Goal: Task Accomplishment & Management: Manage account settings

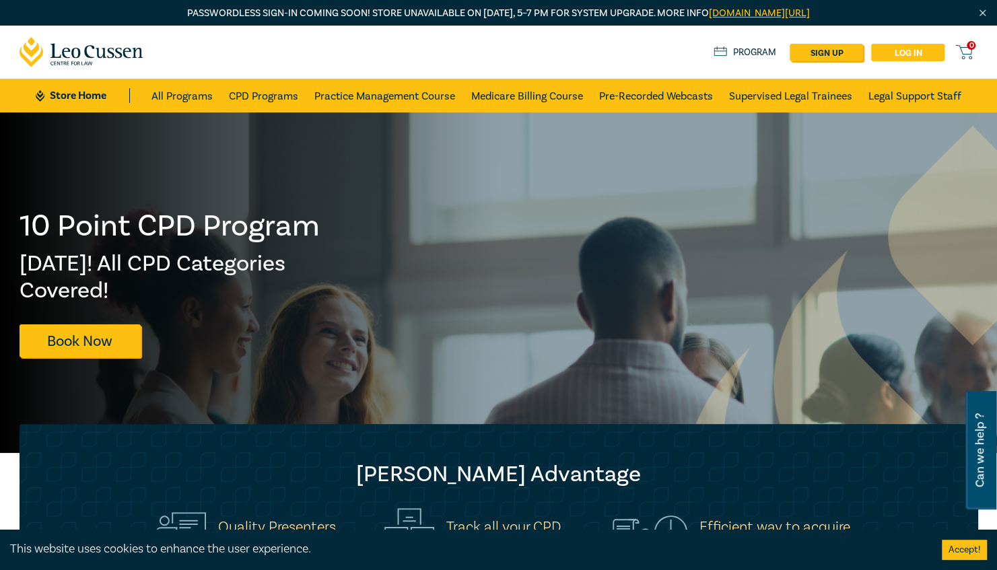
click at [895, 44] on link "Log in" at bounding box center [907, 52] width 73 height 17
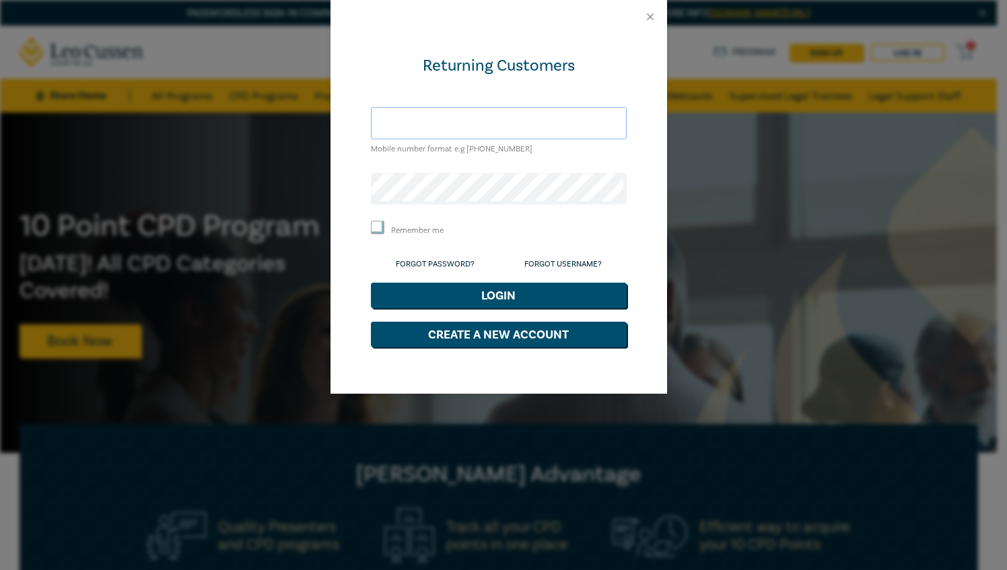
click at [467, 114] on input "text" at bounding box center [499, 123] width 256 height 32
type input "[EMAIL_ADDRESS][DOMAIN_NAME]"
click at [371, 283] on button "Login" at bounding box center [499, 296] width 256 height 26
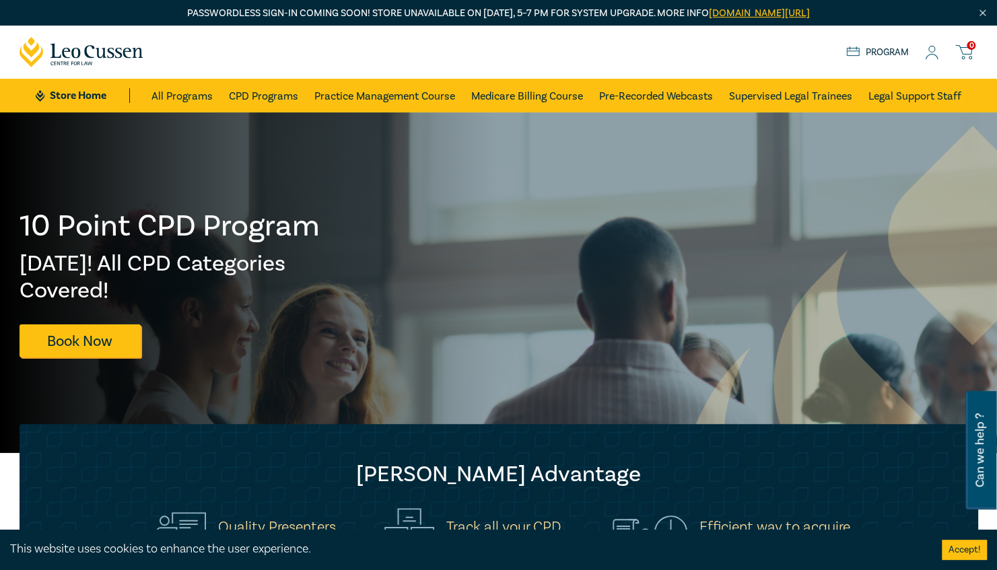
click at [923, 52] on div "Store Home About us Program 0" at bounding box center [912, 52] width 132 height 17
click at [933, 57] on icon at bounding box center [931, 53] width 13 height 14
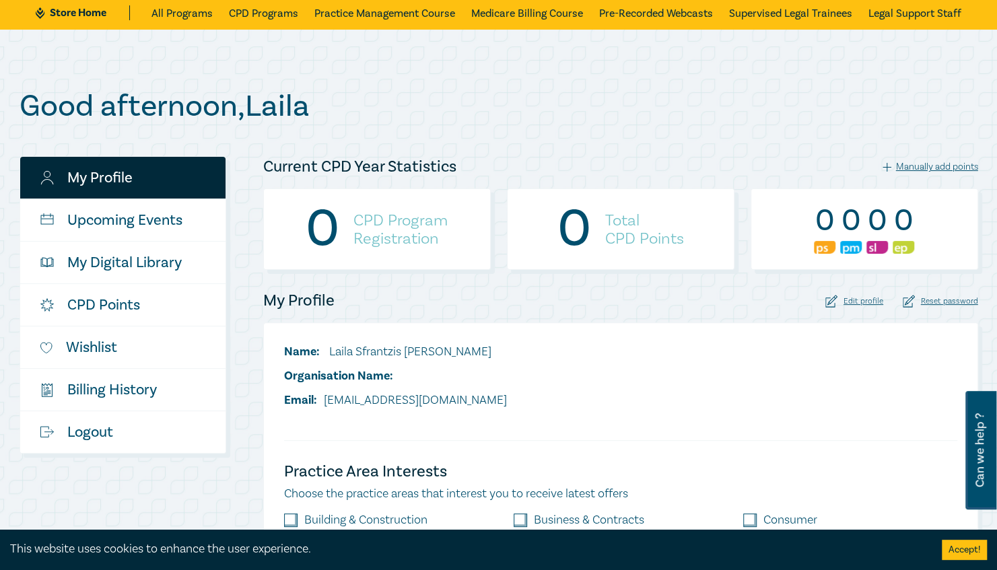
scroll to position [61, 0]
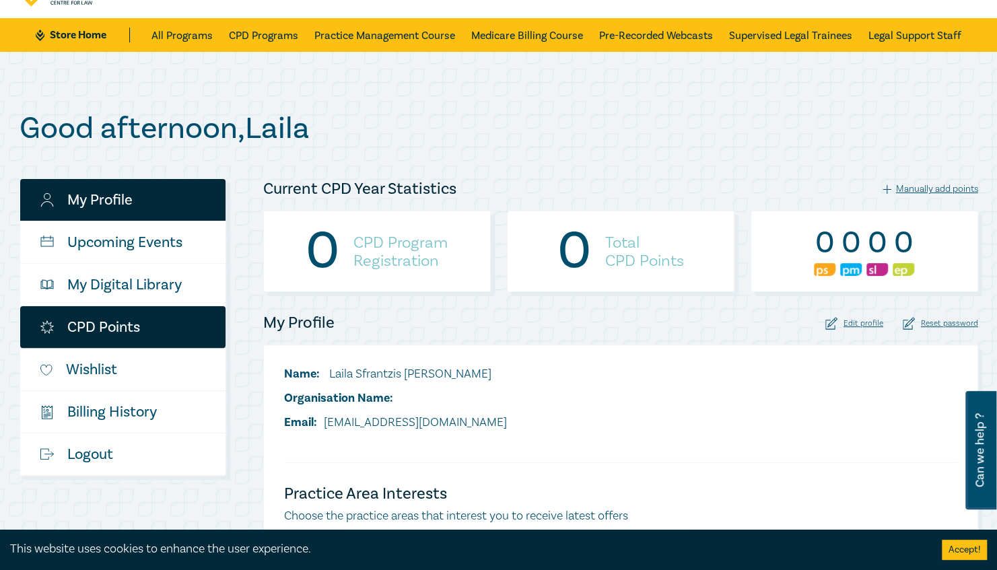
click at [122, 320] on link "CPD Points" at bounding box center [122, 327] width 205 height 42
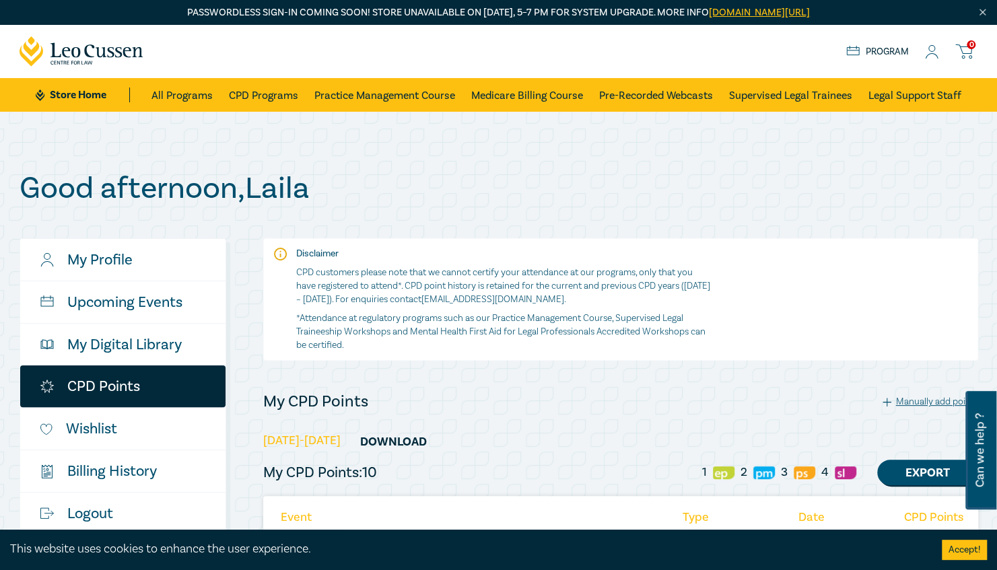
scroll to position [75, 0]
